Goal: Complete application form

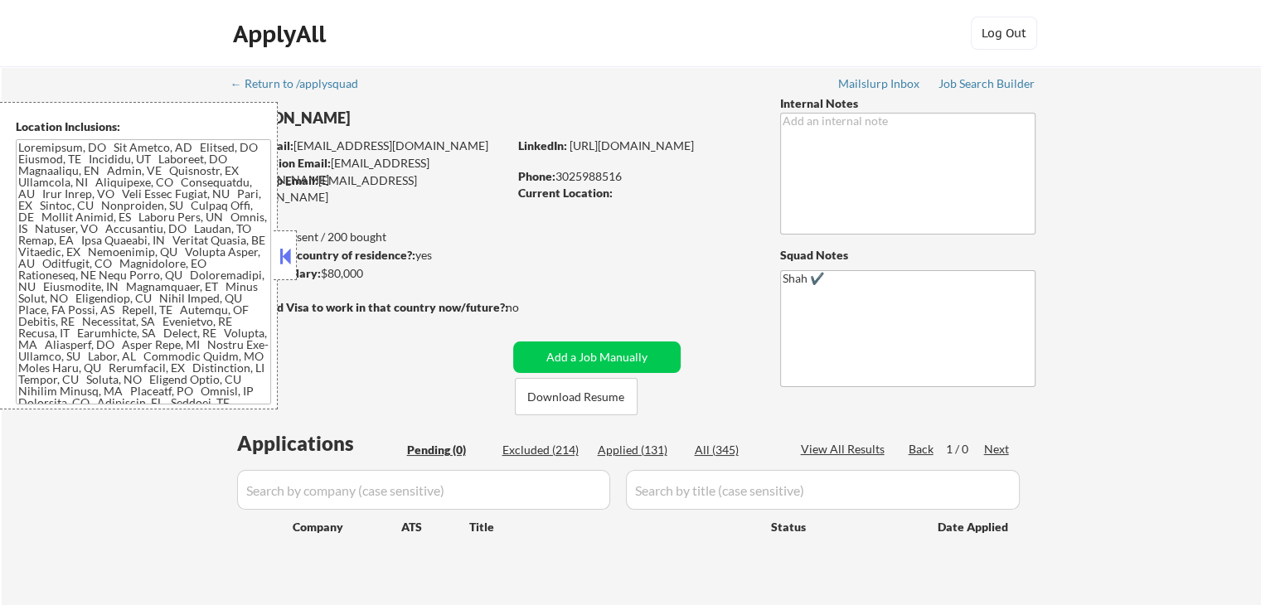
click at [481, 51] on div "ApplyAll Log In Sign Up Log Out" at bounding box center [630, 37] width 829 height 41
click at [1189, 200] on div "← Return to /applysquad Mailslurp Inbox Job Search Builder [PERSON_NAME] User E…" at bounding box center [632, 342] width 1260 height 553
click at [1192, 220] on div "← Return to /applysquad Mailslurp Inbox Job Search Builder [PERSON_NAME] User E…" at bounding box center [632, 342] width 1260 height 553
click at [1196, 220] on div "← Return to /applysquad Mailslurp Inbox Job Search Builder [PERSON_NAME] User E…" at bounding box center [632, 342] width 1260 height 553
click at [1197, 223] on div "← Return to /applysquad Mailslurp Inbox Job Search Builder [PERSON_NAME] User E…" at bounding box center [632, 342] width 1260 height 553
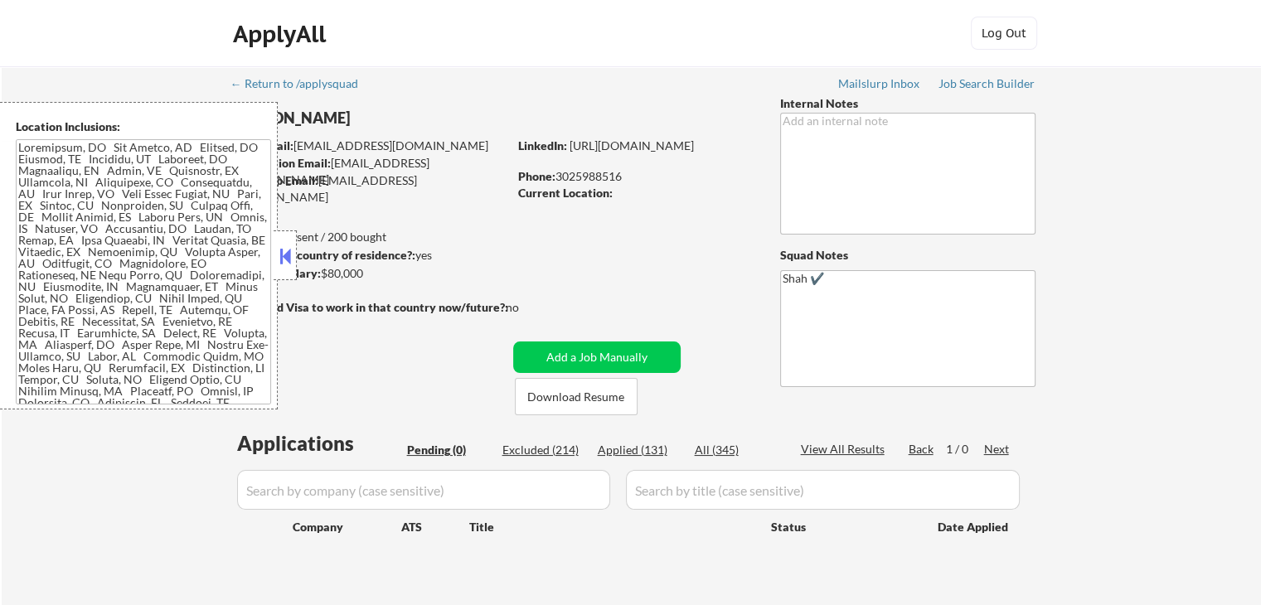
click at [1199, 228] on div "← Return to /applysquad Mailslurp Inbox Job Search Builder [PERSON_NAME] User E…" at bounding box center [632, 342] width 1260 height 553
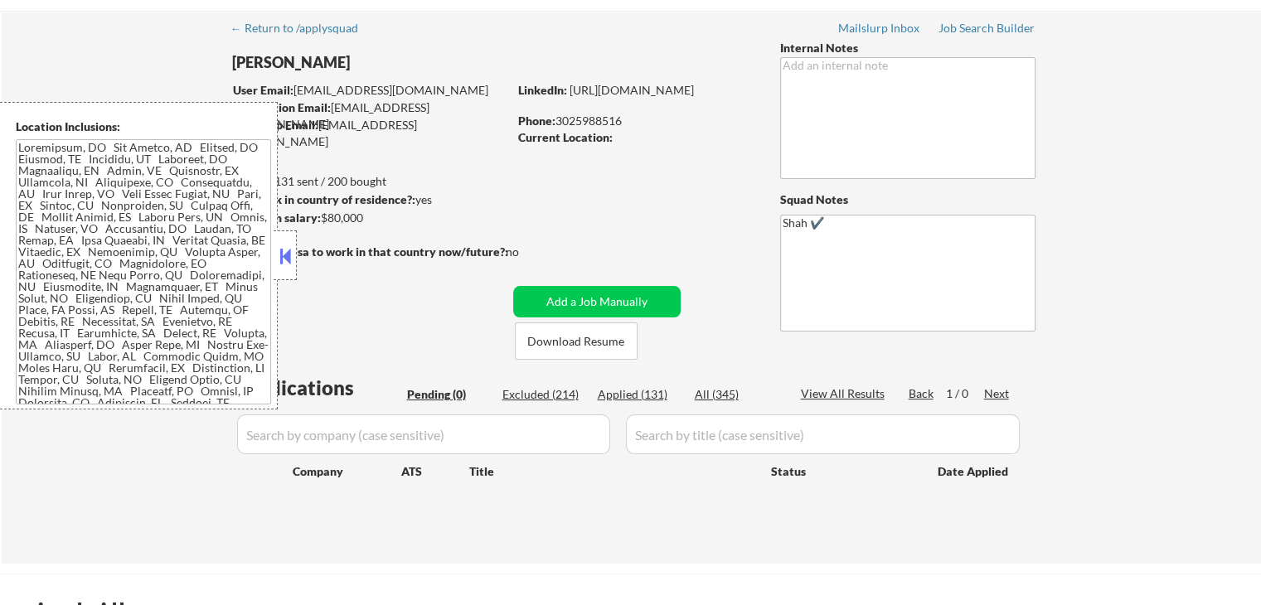
scroll to position [83, 0]
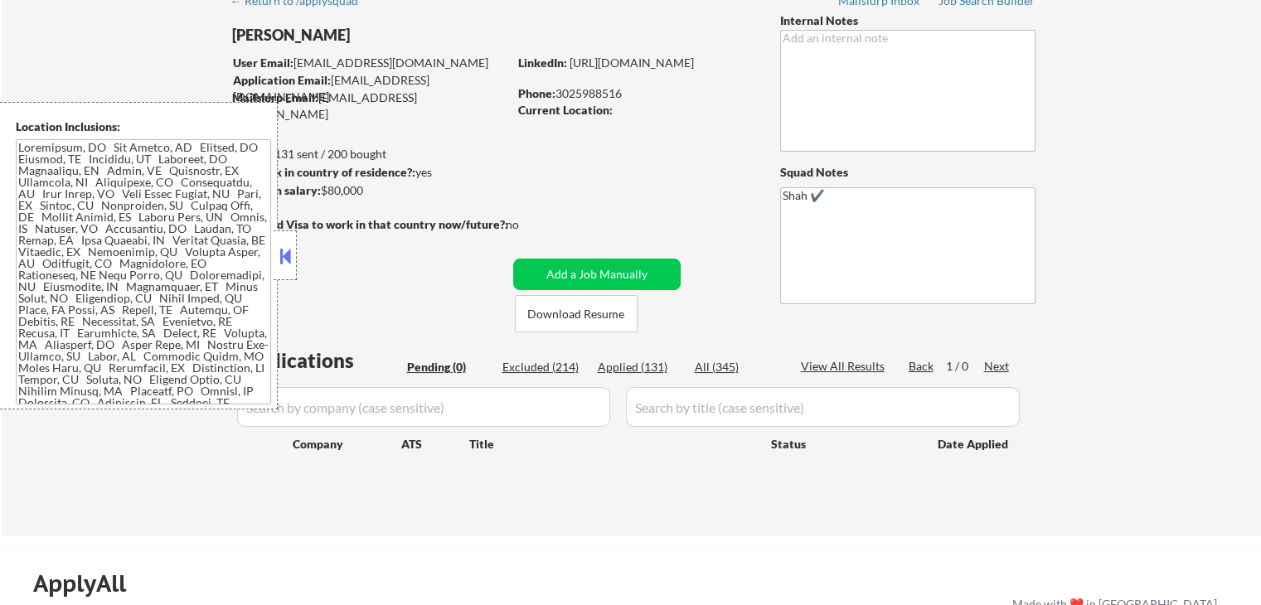
click at [1227, 216] on div "← Return to /applysquad Mailslurp Inbox Job Search Builder [PERSON_NAME] User E…" at bounding box center [632, 259] width 1260 height 553
click at [1221, 230] on div "← Return to /applysquad Mailslurp Inbox Job Search Builder [PERSON_NAME] User E…" at bounding box center [632, 259] width 1260 height 553
click at [1213, 240] on div "← Return to /applysquad Mailslurp Inbox Job Search Builder [PERSON_NAME] User E…" at bounding box center [632, 259] width 1260 height 553
click at [1213, 245] on div "← Return to /applysquad Mailslurp Inbox Job Search Builder [PERSON_NAME] User E…" at bounding box center [632, 259] width 1260 height 553
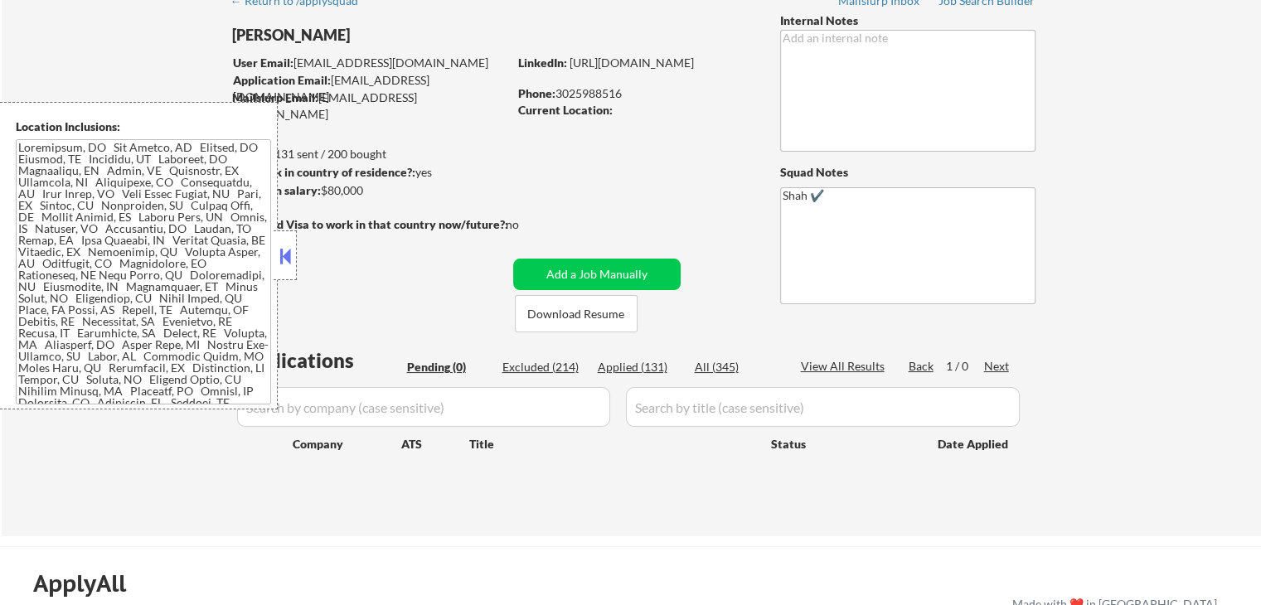
click at [1212, 245] on div "← Return to /applysquad Mailslurp Inbox Job Search Builder [PERSON_NAME] User E…" at bounding box center [632, 259] width 1260 height 553
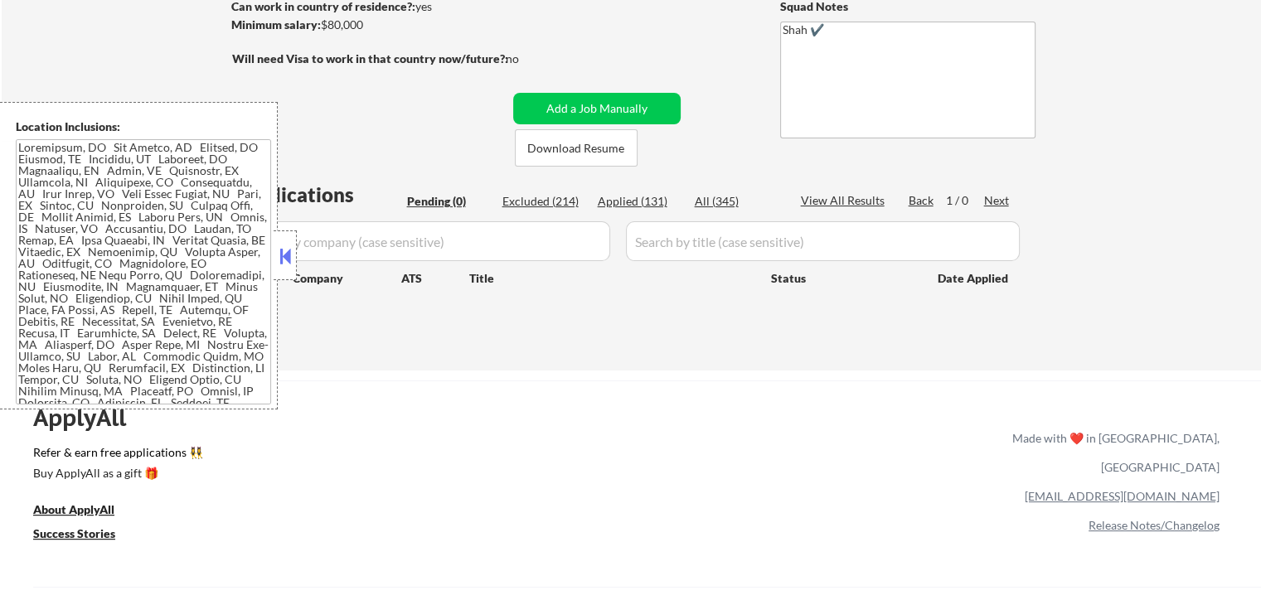
click at [1182, 221] on div "← Return to /applysquad Mailslurp Inbox Job Search Builder [PERSON_NAME] User E…" at bounding box center [632, 94] width 1260 height 553
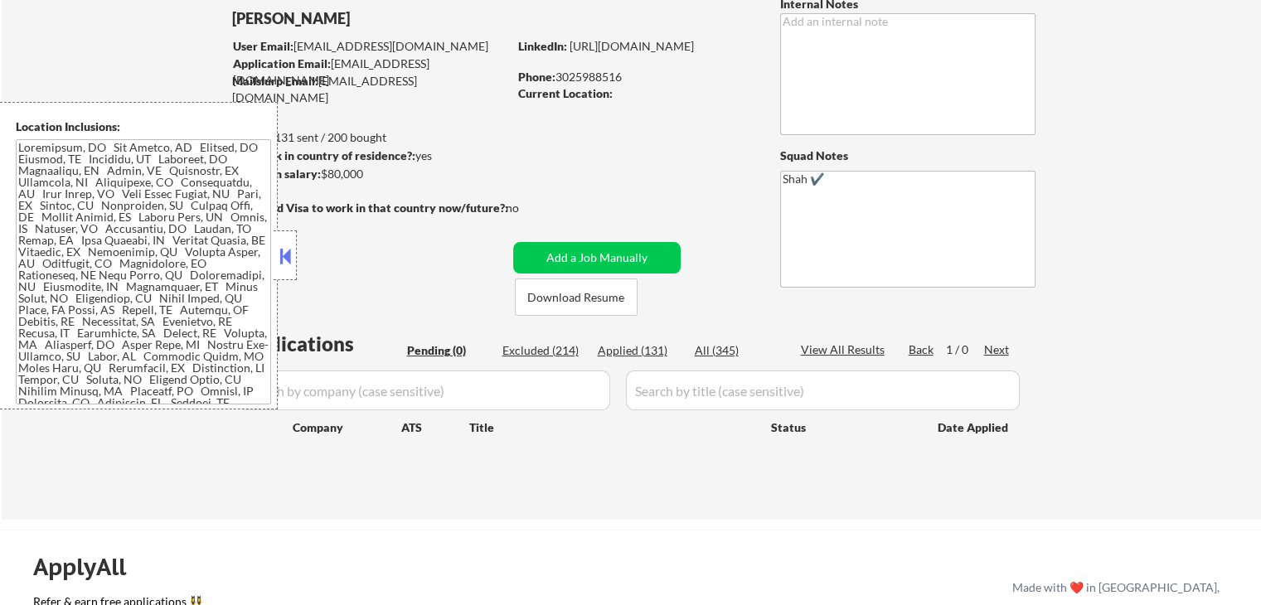
scroll to position [0, 0]
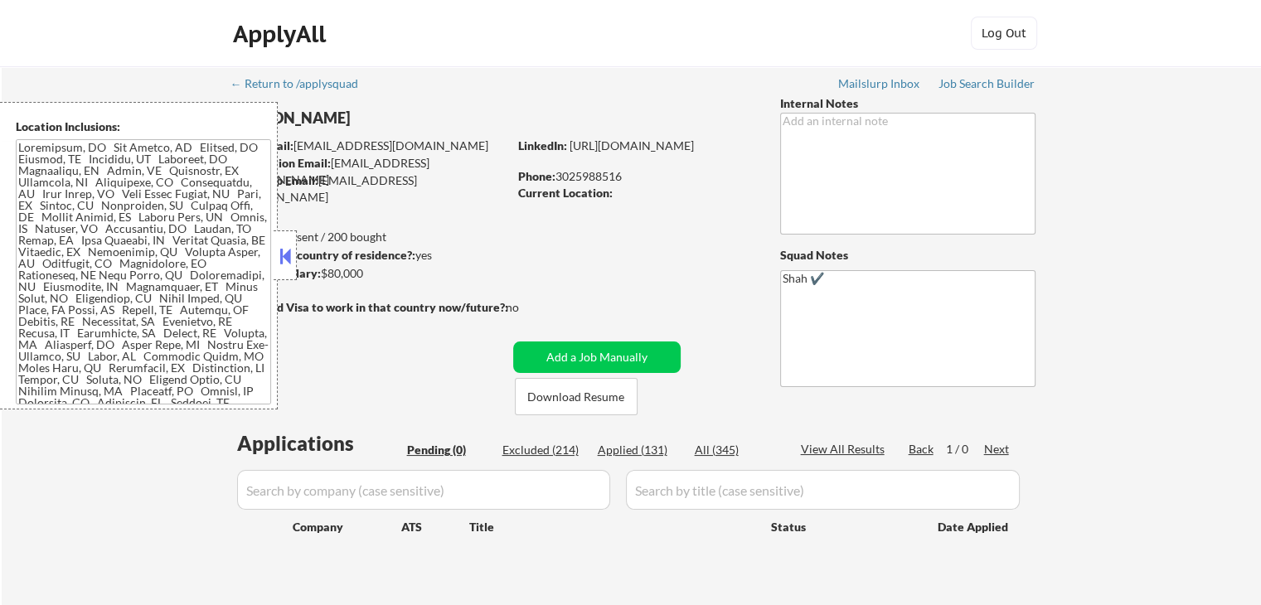
click at [1182, 221] on div "← Return to /applysquad Mailslurp Inbox Job Search Builder [PERSON_NAME] User E…" at bounding box center [632, 342] width 1260 height 553
click at [297, 250] on strong "Can work in country of residence?:" at bounding box center [323, 255] width 184 height 14
click at [288, 255] on button at bounding box center [285, 256] width 18 height 25
